Goal: Task Accomplishment & Management: Manage account settings

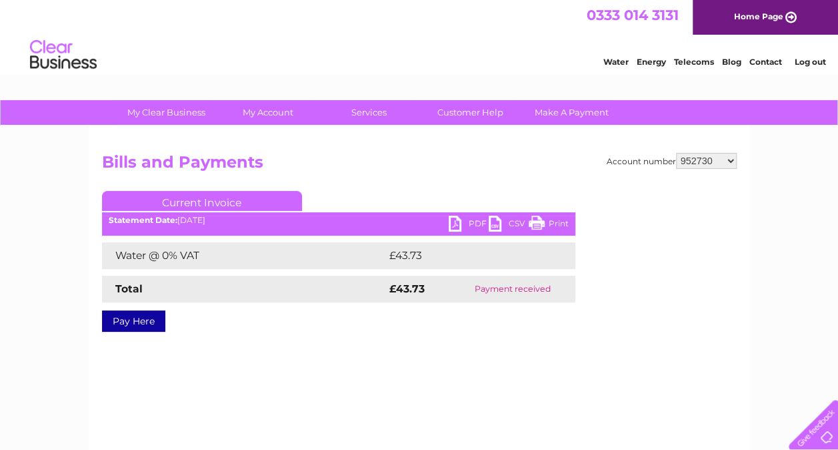
click at [702, 162] on select "925698 934462 934831 938572 941363 942374 952730 966731 966770 967205 971927 97…" at bounding box center [706, 161] width 61 height 16
select select "991618"
click at [676, 153] on select "925698 934462 934831 938572 941363 942374 952730 966731 966770 967205 971927 97…" at bounding box center [706, 161] width 61 height 16
click at [458, 224] on link "PDF" at bounding box center [469, 224] width 40 height 19
